Goal: Navigation & Orientation: Find specific page/section

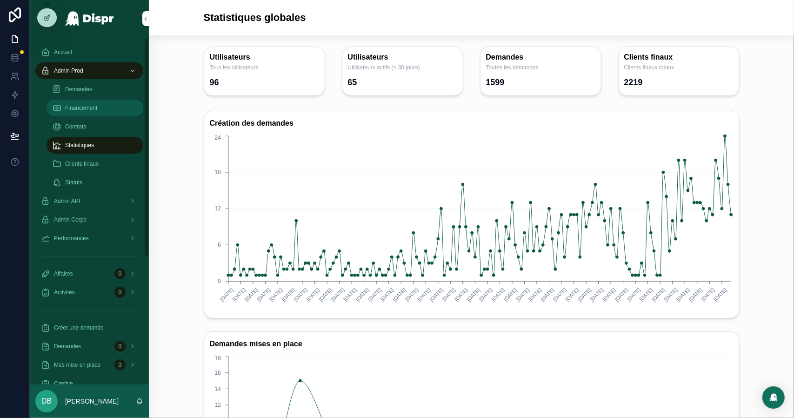
click at [92, 112] on div "Financement" at bounding box center [95, 108] width 86 height 15
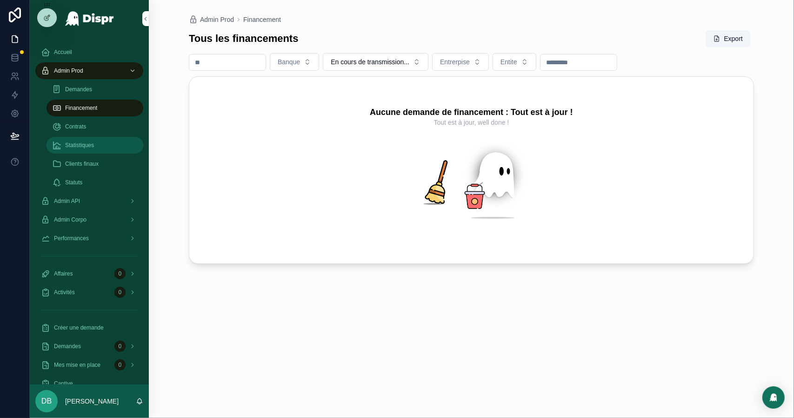
click at [94, 142] on span "Statistiques" at bounding box center [79, 144] width 29 height 7
